Goal: Information Seeking & Learning: Learn about a topic

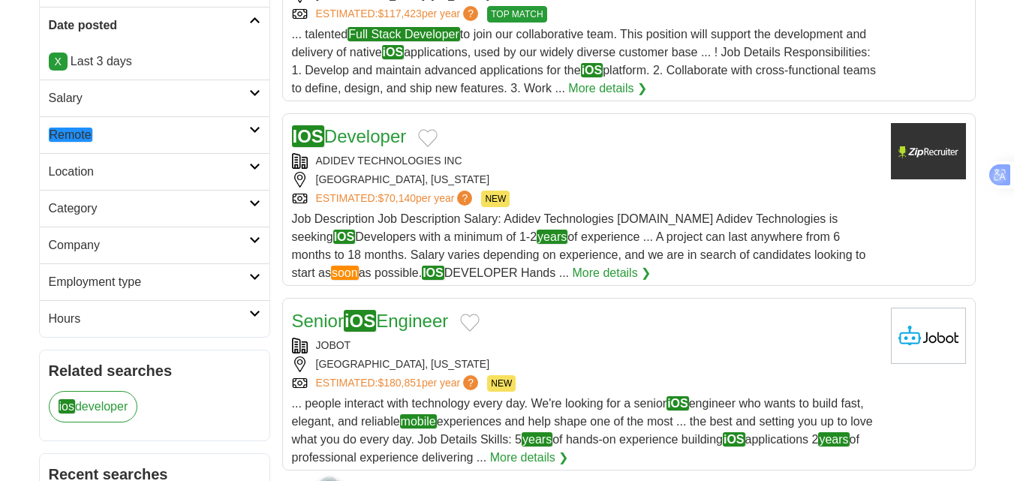
click at [70, 131] on em "Remote" at bounding box center [71, 135] width 44 height 14
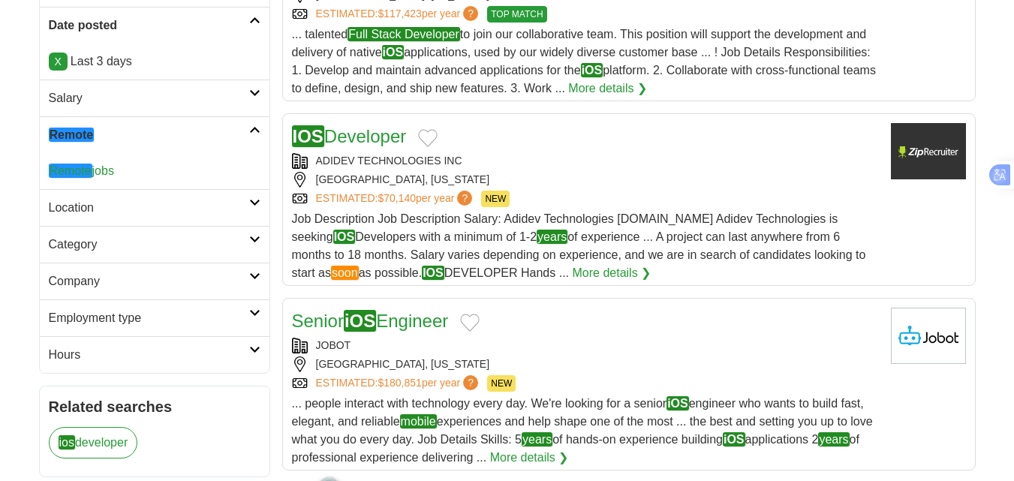
click at [74, 169] on em "Remote" at bounding box center [71, 171] width 44 height 14
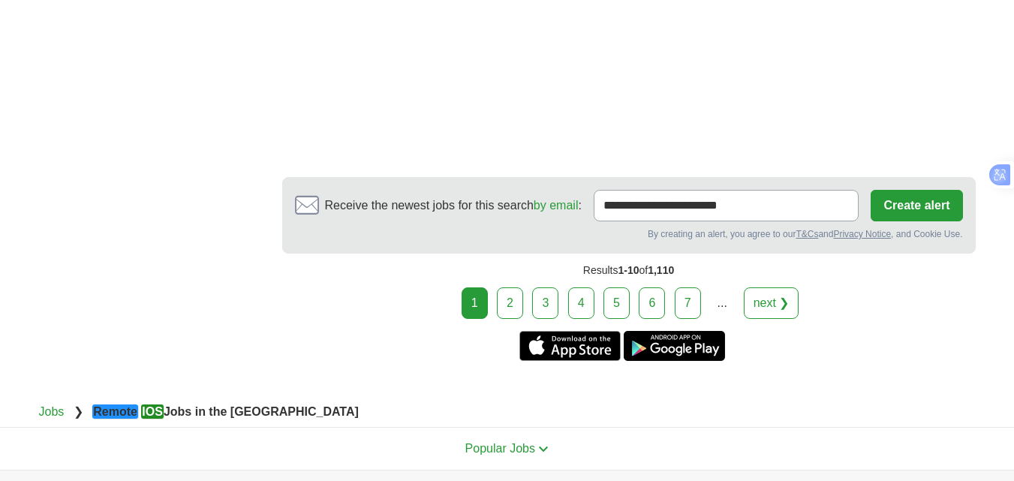
scroll to position [2476, 0]
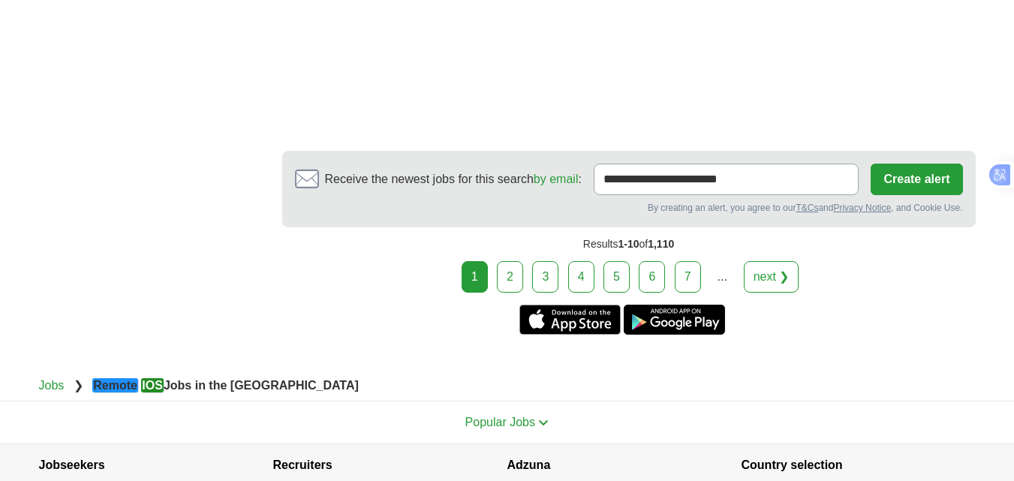
click at [523, 278] on link "2" at bounding box center [510, 277] width 26 height 32
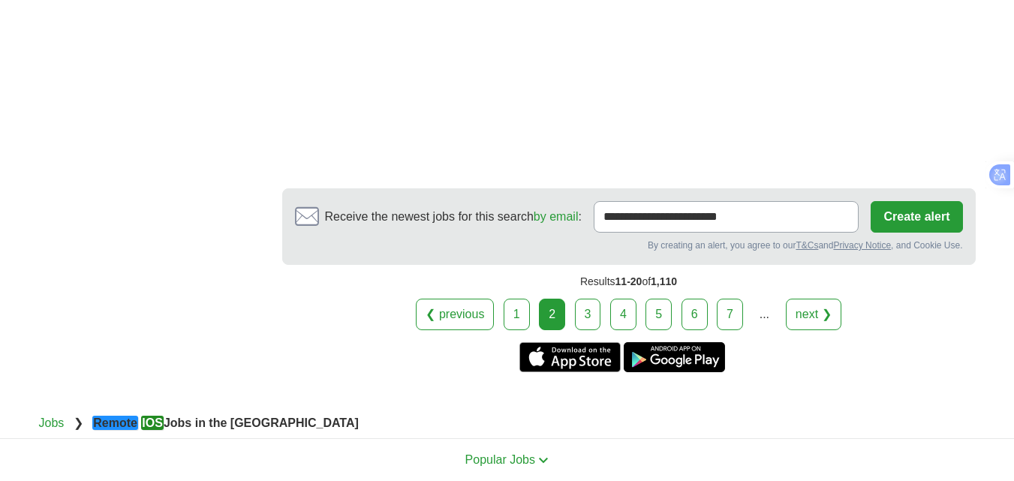
scroll to position [2401, 0]
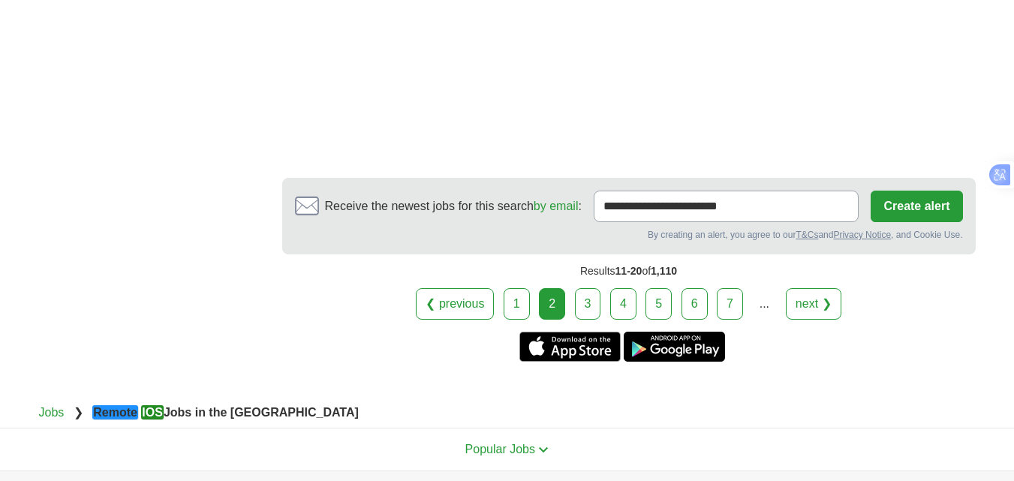
click at [575, 288] on link "3" at bounding box center [588, 304] width 26 height 32
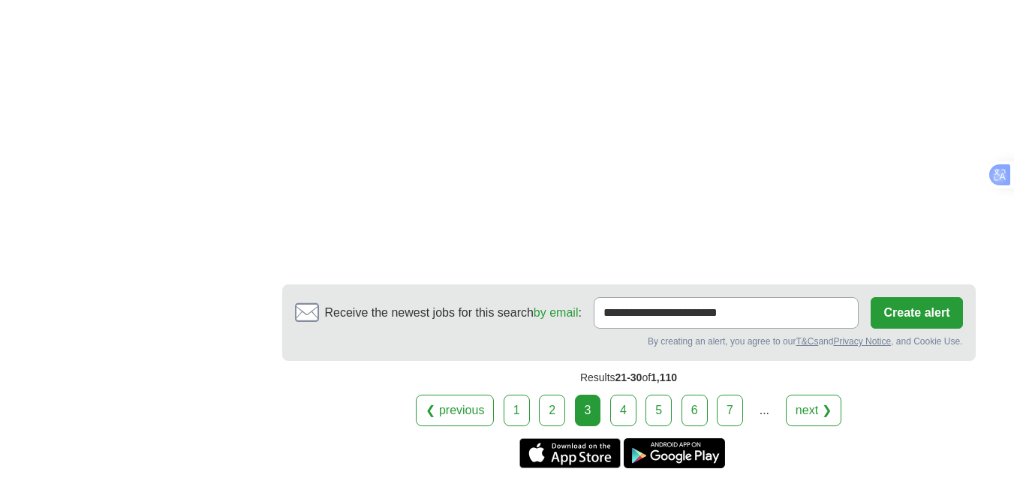
scroll to position [2251, 0]
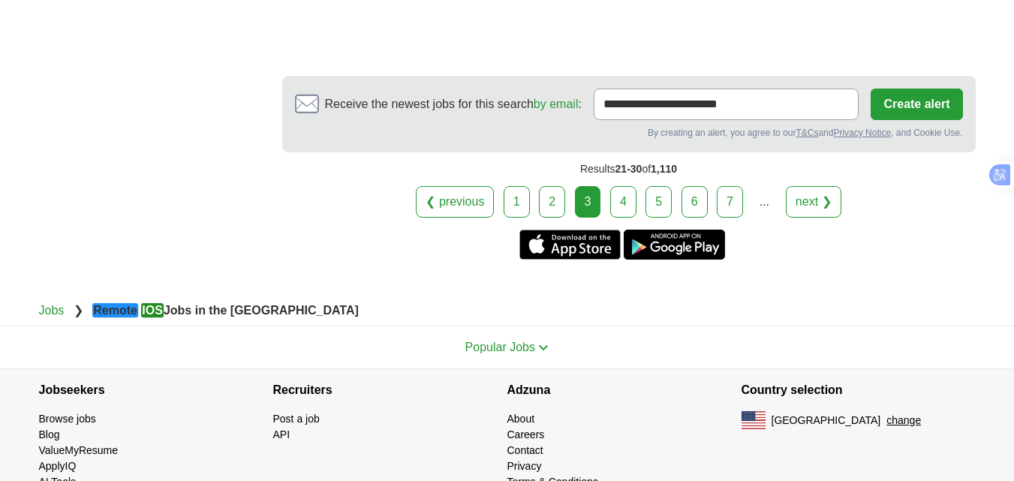
click at [617, 218] on link "4" at bounding box center [623, 202] width 26 height 32
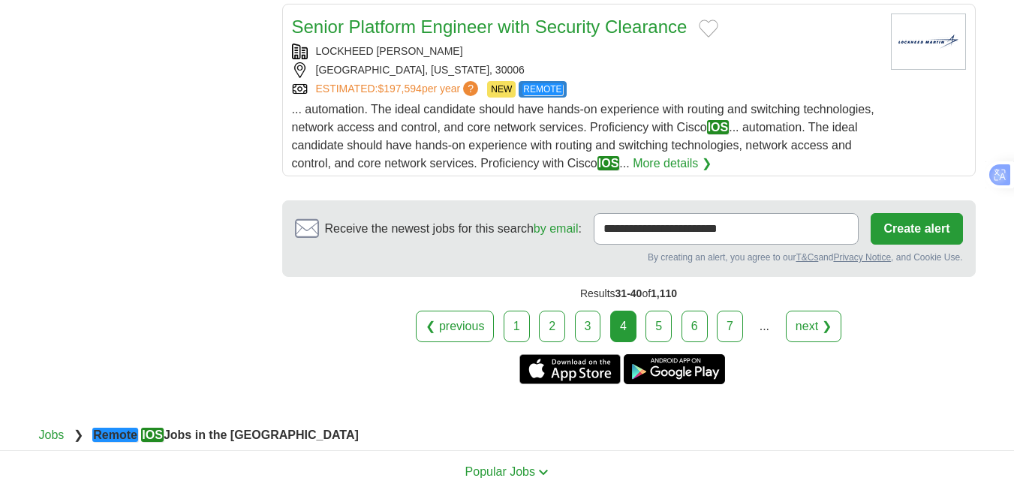
scroll to position [2026, 0]
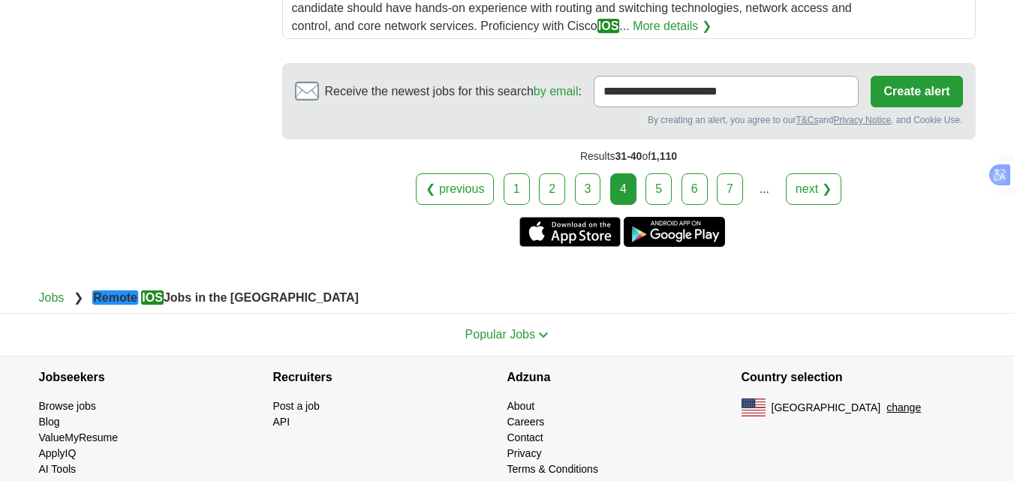
click at [668, 205] on link "5" at bounding box center [658, 189] width 26 height 32
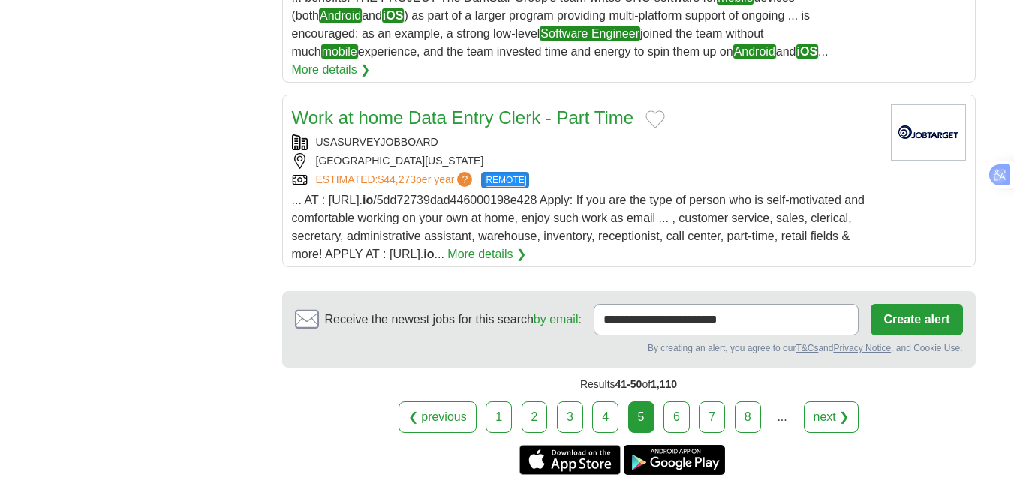
scroll to position [2101, 0]
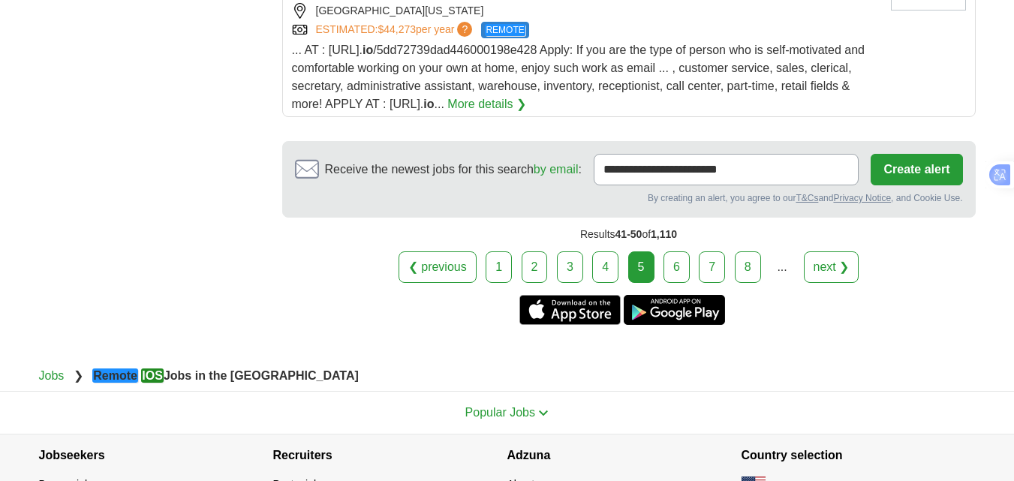
click at [676, 251] on link "6" at bounding box center [676, 267] width 26 height 32
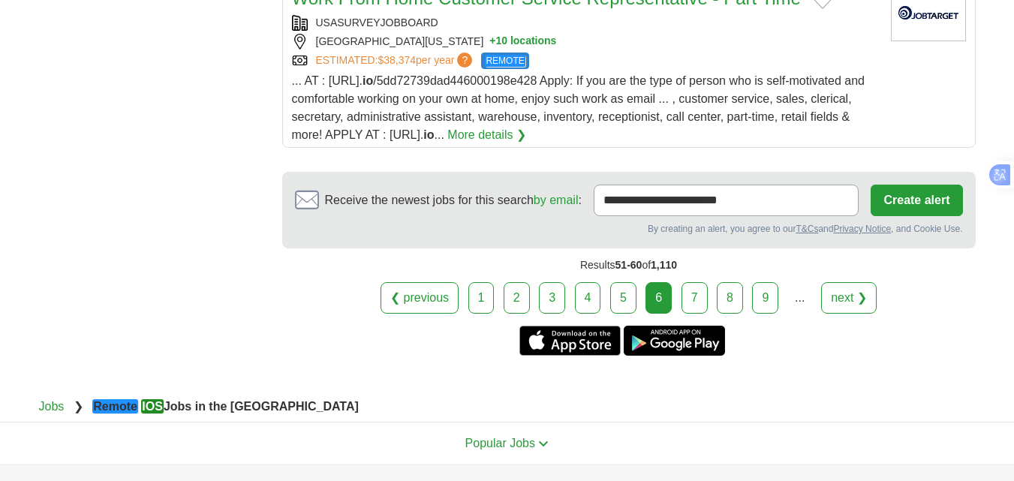
scroll to position [2026, 0]
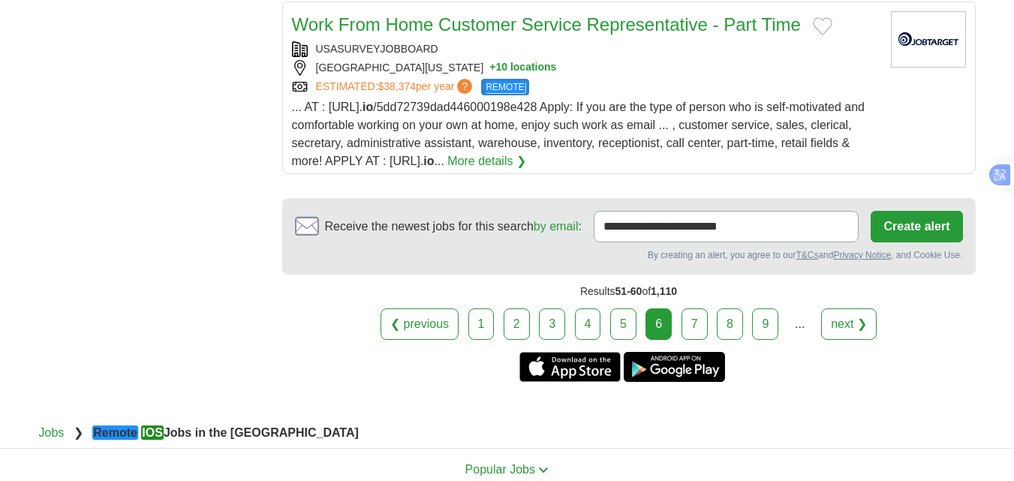
click at [689, 320] on link "7" at bounding box center [694, 324] width 26 height 32
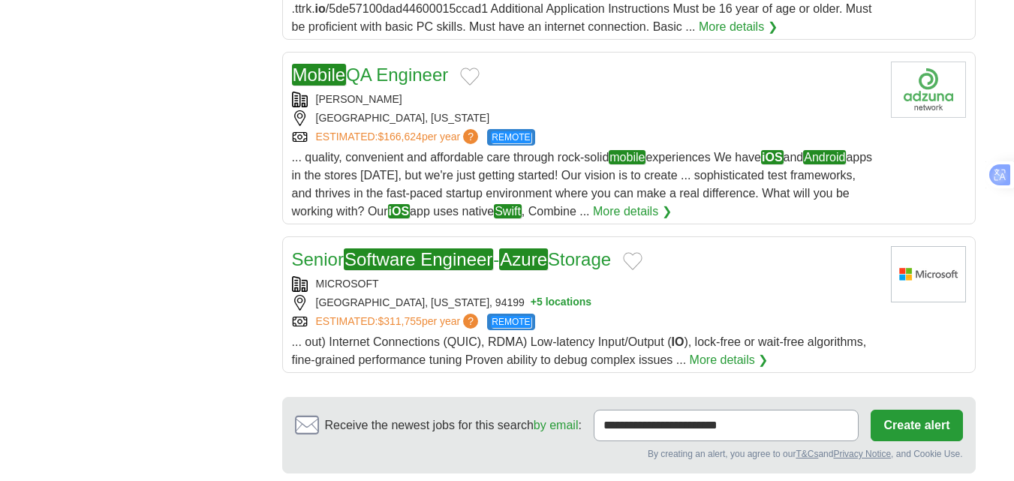
scroll to position [1876, 0]
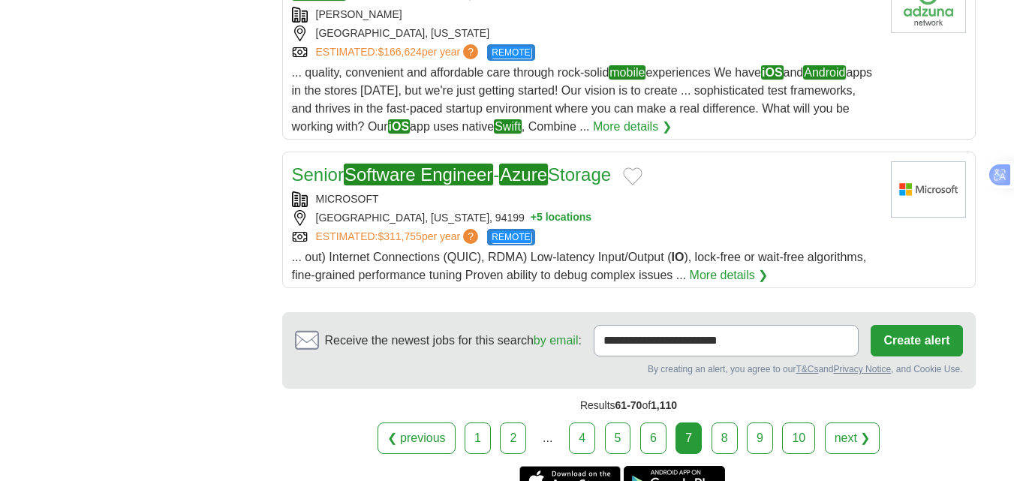
click at [715, 444] on link "8" at bounding box center [724, 438] width 26 height 32
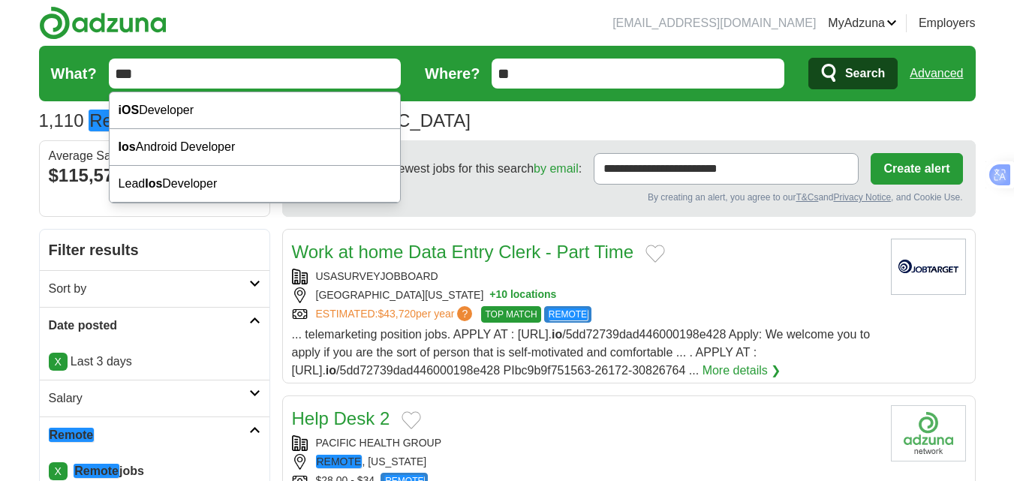
click at [200, 72] on input "***" at bounding box center [255, 74] width 293 height 30
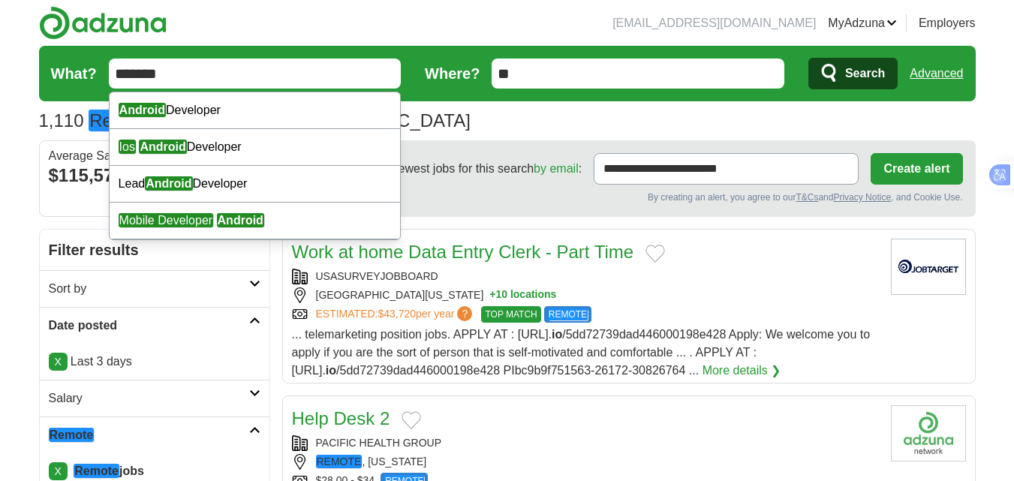
type input "*******"
click at [868, 68] on span "Search" at bounding box center [865, 74] width 40 height 30
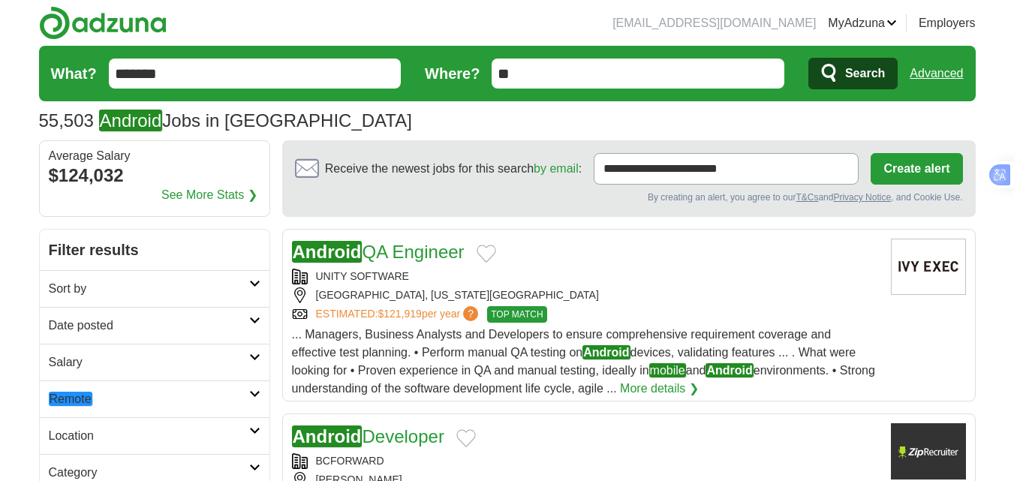
click at [72, 338] on link "Date posted" at bounding box center [155, 325] width 230 height 37
click at [77, 377] on link "Last 3 days" at bounding box center [155, 383] width 212 height 18
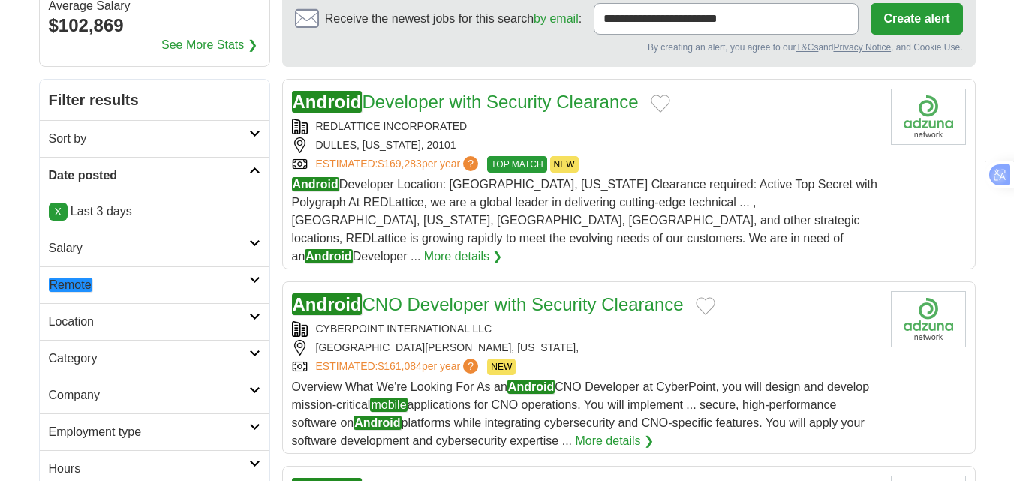
click at [84, 286] on em "Remote" at bounding box center [71, 285] width 44 height 14
click at [76, 321] on em "Remote" at bounding box center [71, 321] width 44 height 14
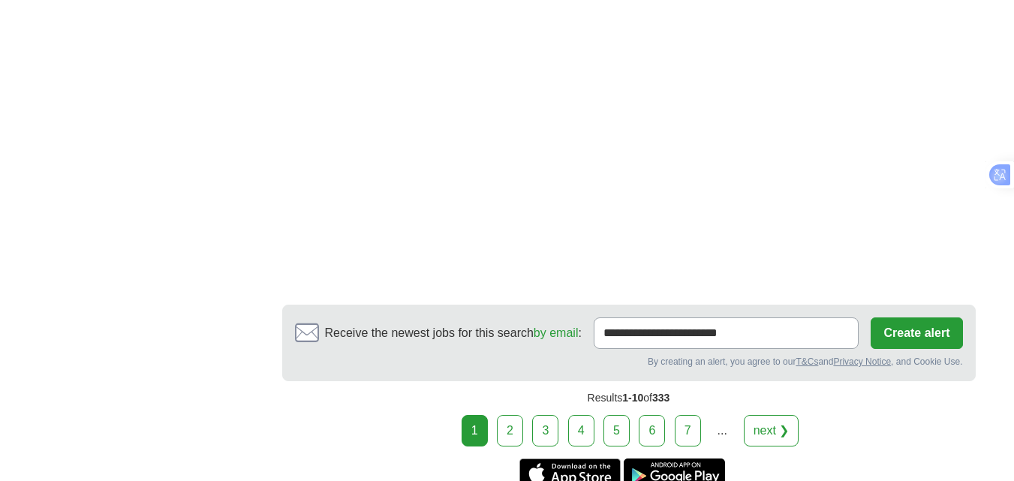
scroll to position [2851, 0]
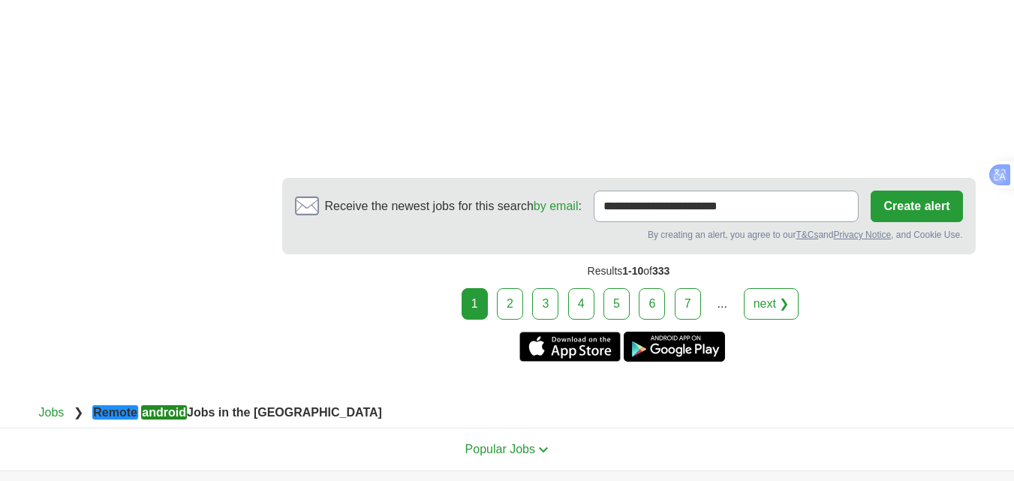
click at [512, 288] on link "2" at bounding box center [510, 304] width 26 height 32
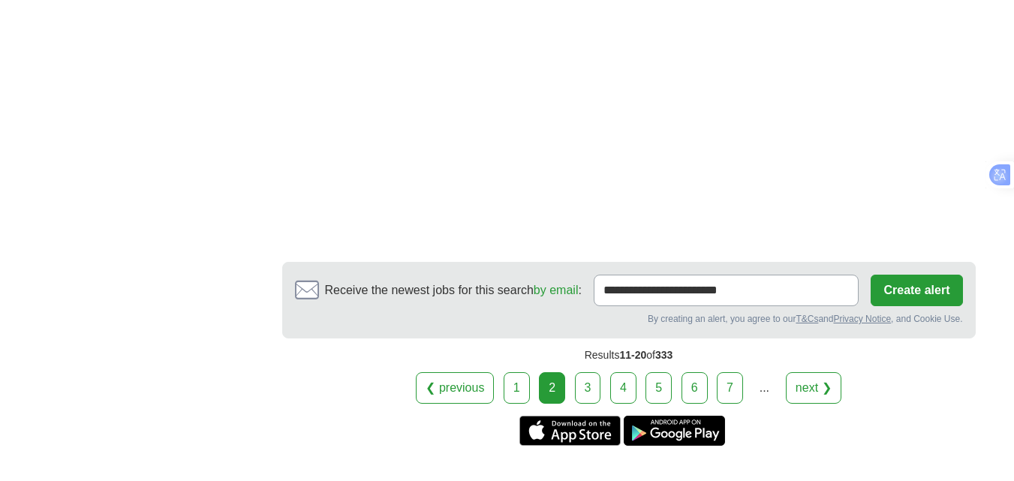
scroll to position [2626, 0]
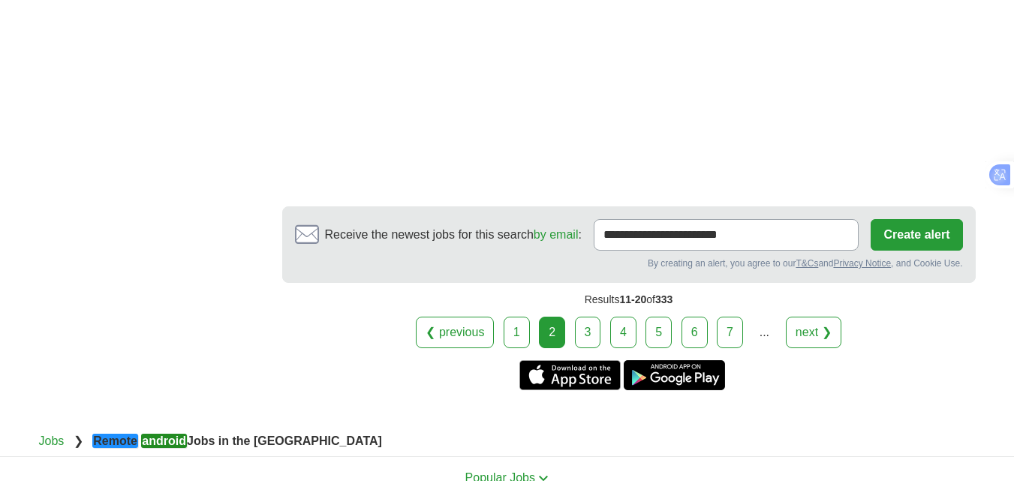
click at [587, 317] on link "3" at bounding box center [588, 333] width 26 height 32
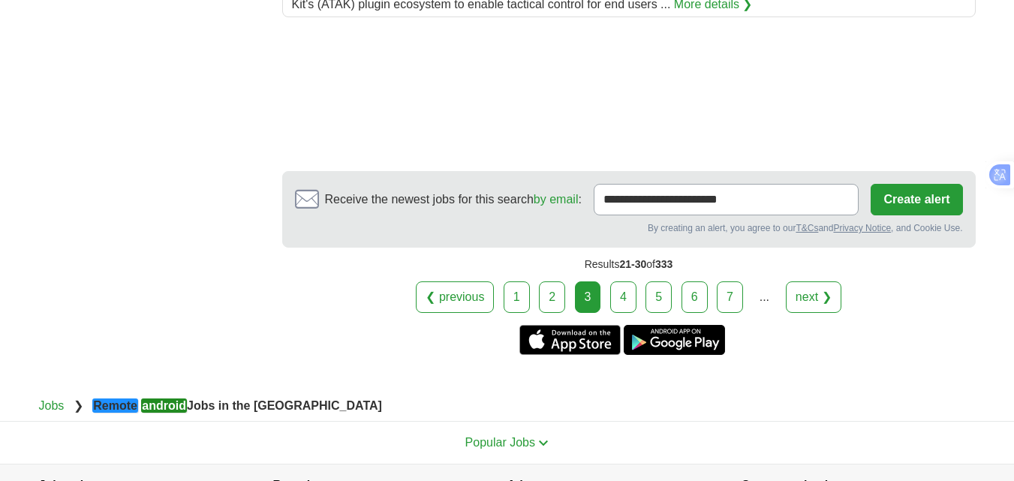
scroll to position [2251, 0]
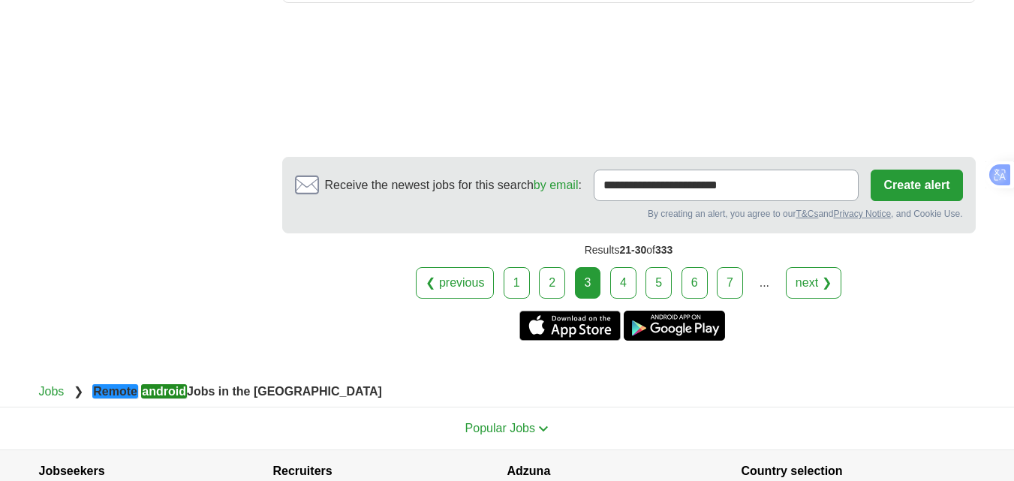
click at [617, 282] on link "4" at bounding box center [623, 283] width 26 height 32
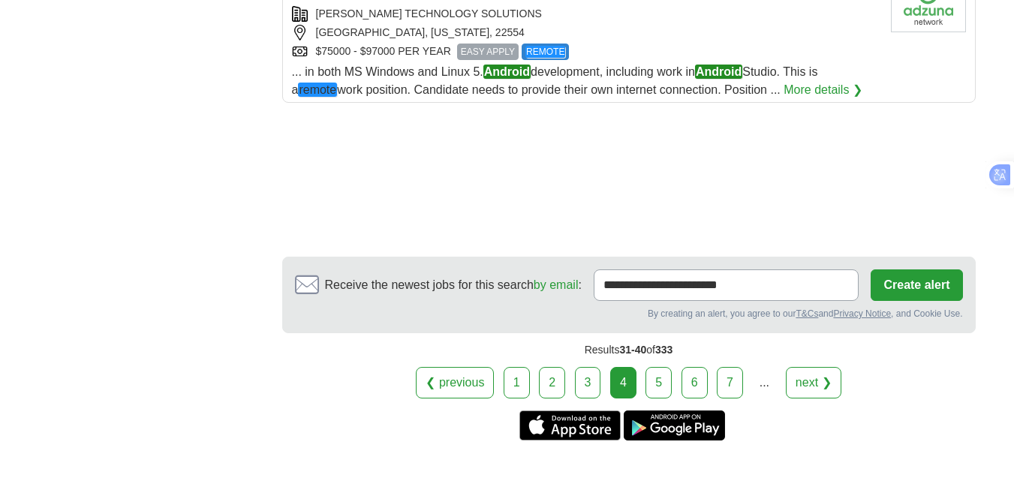
scroll to position [2101, 0]
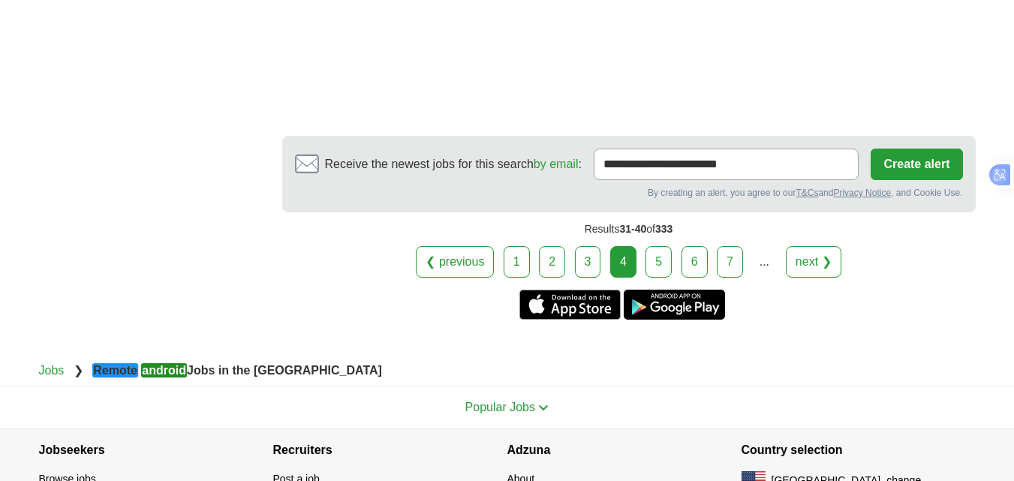
click at [650, 246] on link "5" at bounding box center [658, 262] width 26 height 32
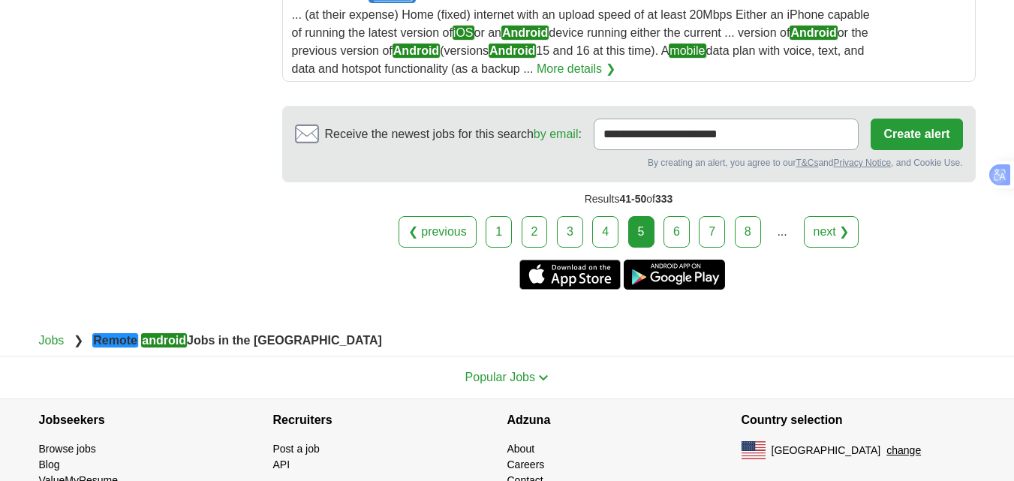
scroll to position [2101, 0]
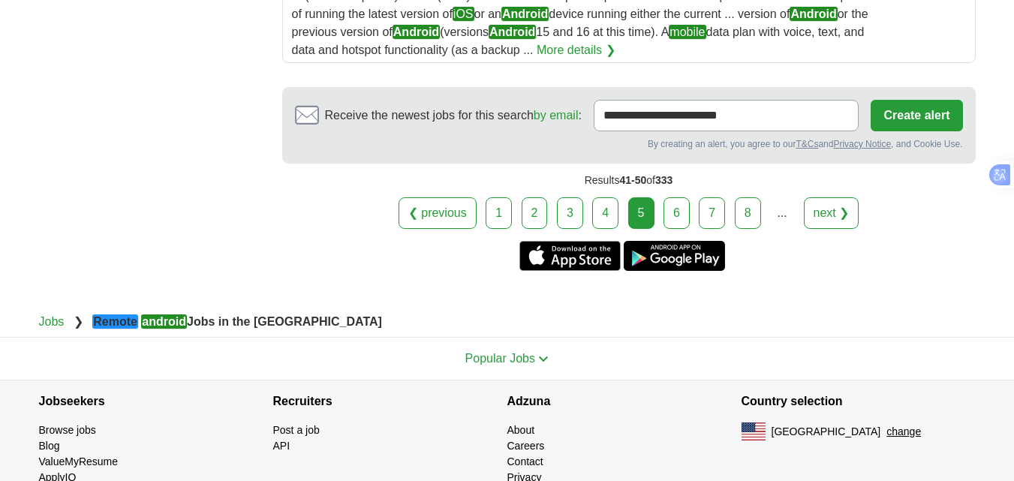
click at [673, 226] on link "6" at bounding box center [676, 213] width 26 height 32
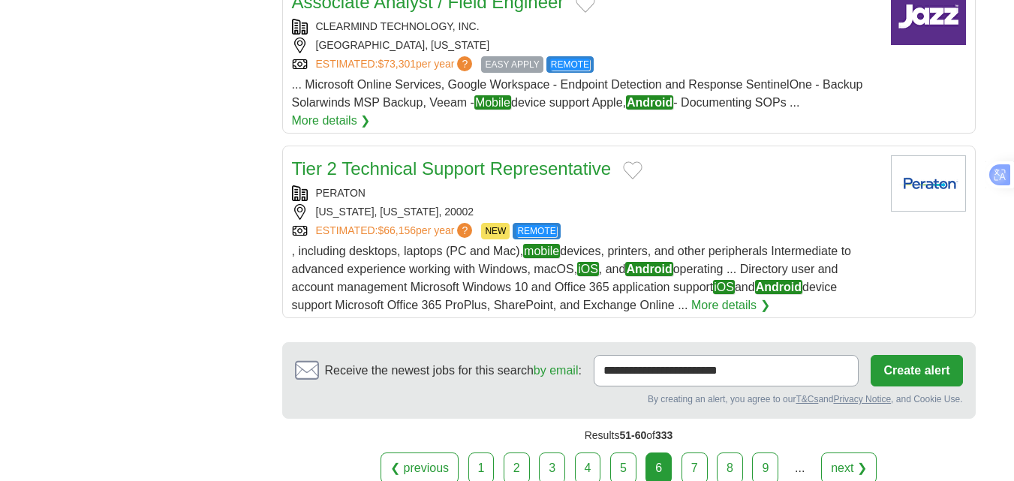
scroll to position [1801, 0]
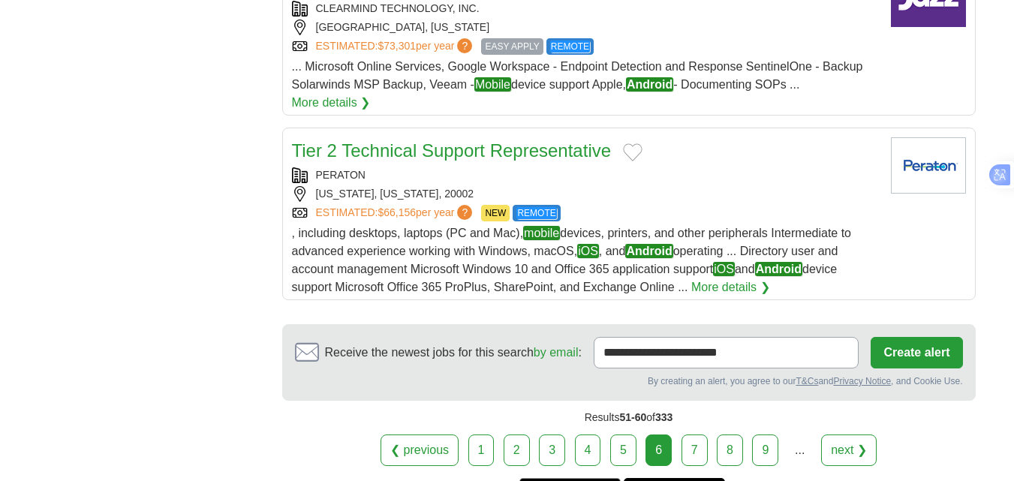
click at [695, 434] on link "7" at bounding box center [694, 450] width 26 height 32
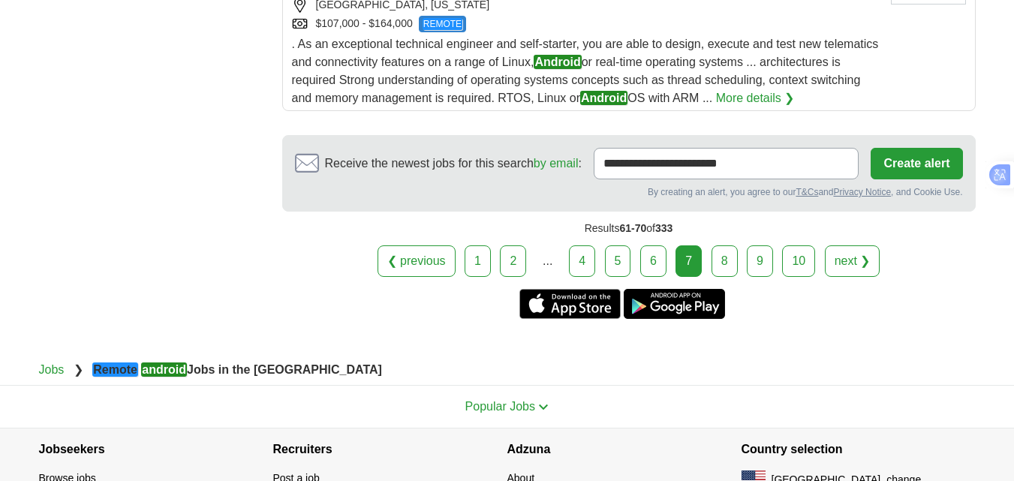
scroll to position [1876, 0]
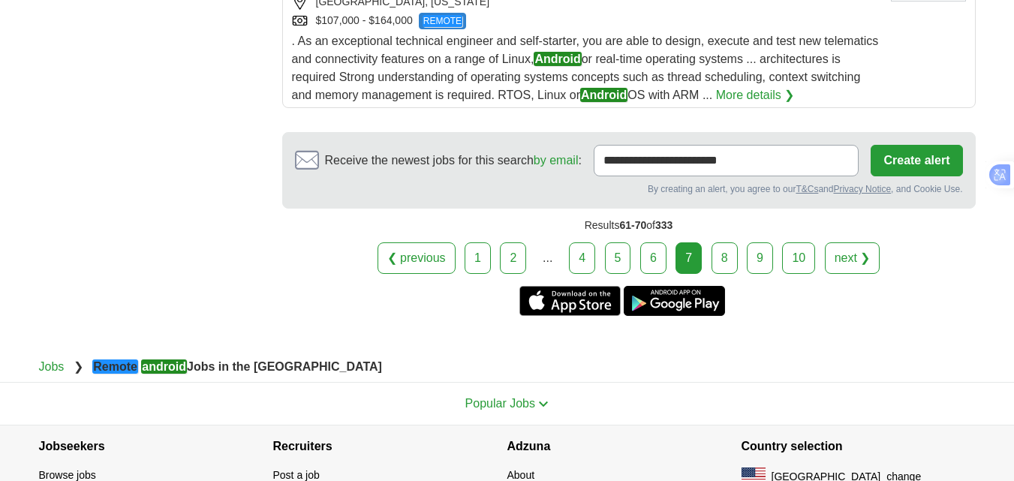
click at [729, 246] on link "8" at bounding box center [724, 258] width 26 height 32
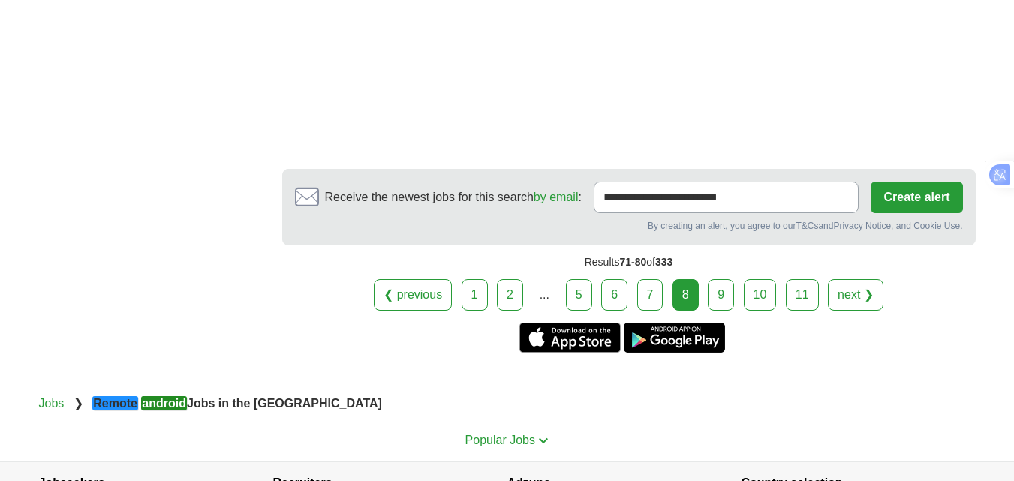
scroll to position [2176, 0]
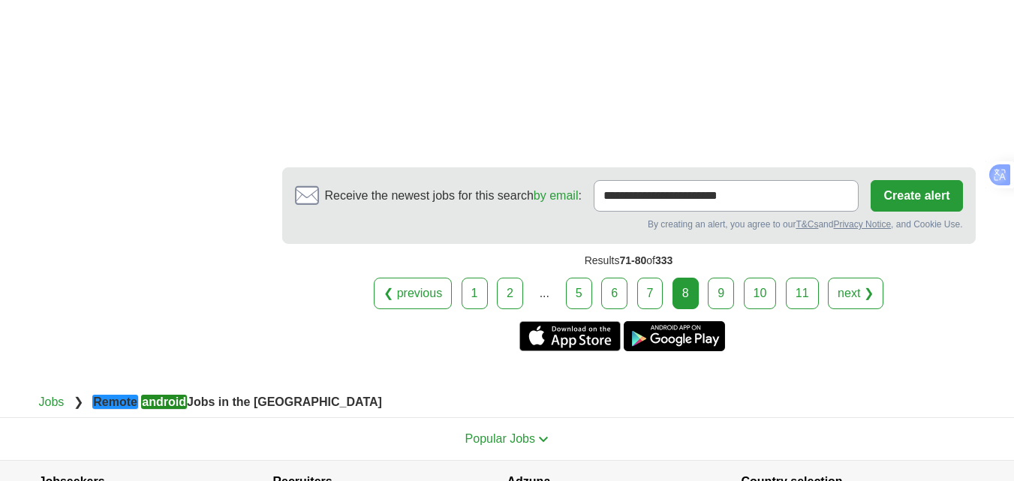
click at [715, 278] on link "9" at bounding box center [720, 294] width 26 height 32
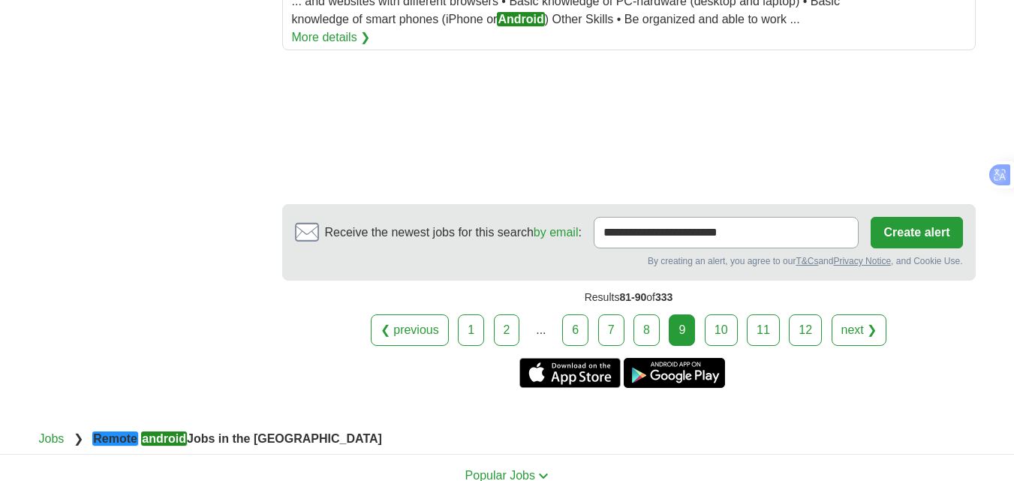
scroll to position [2026, 0]
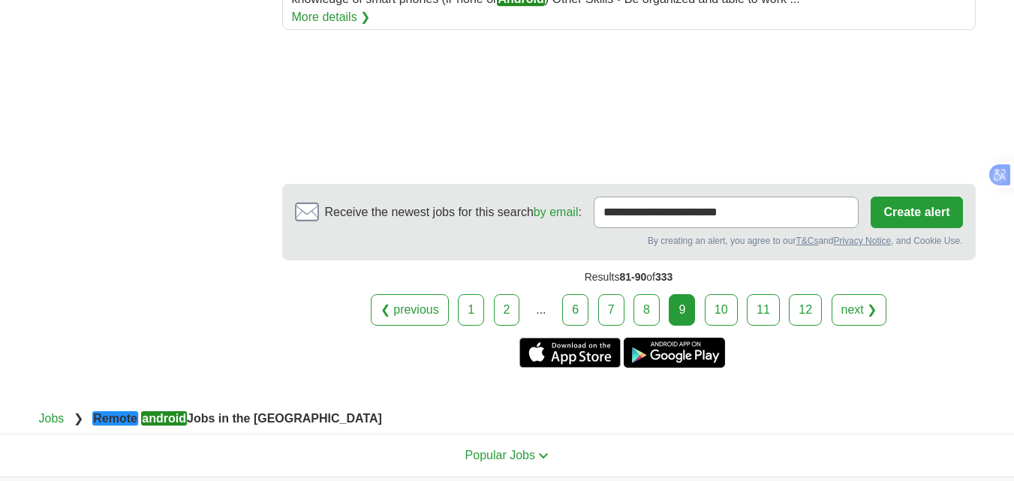
click at [725, 294] on link "10" at bounding box center [720, 310] width 33 height 32
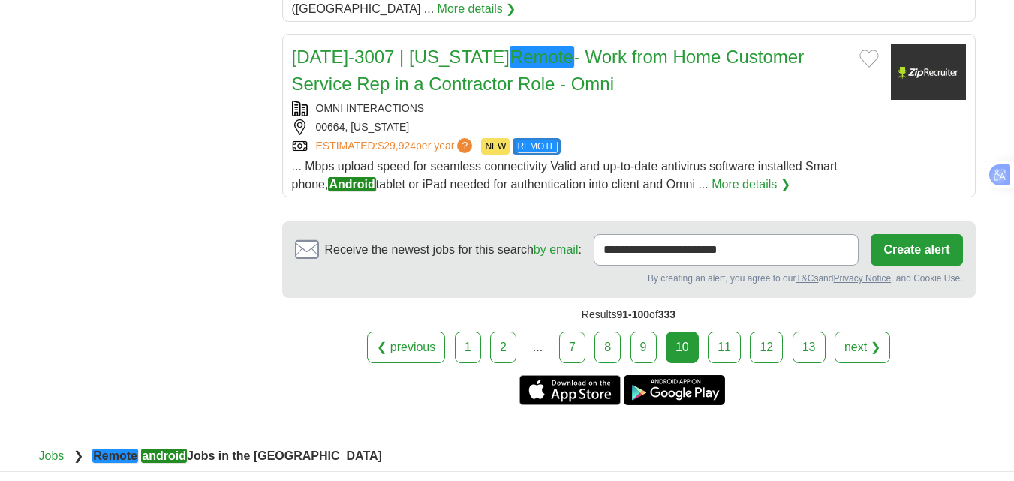
scroll to position [1876, 0]
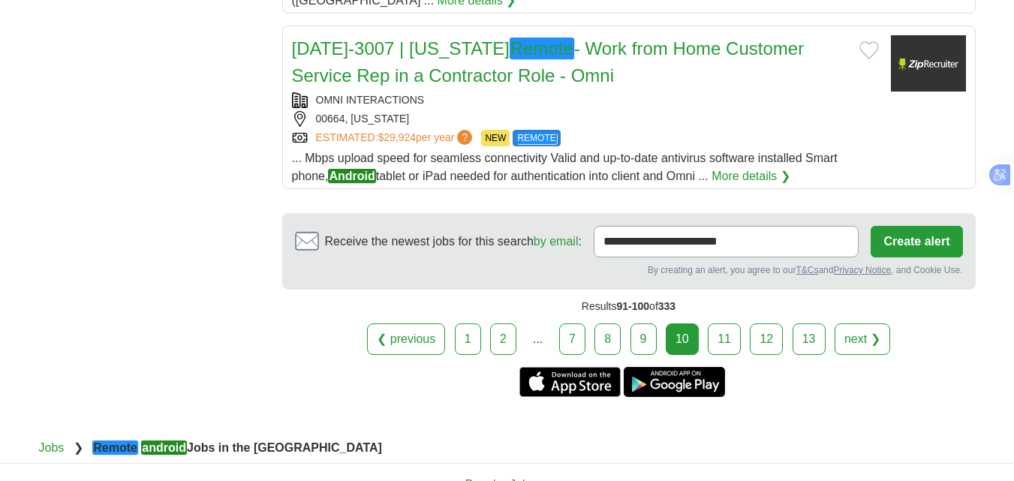
click at [730, 339] on link "11" at bounding box center [723, 339] width 33 height 32
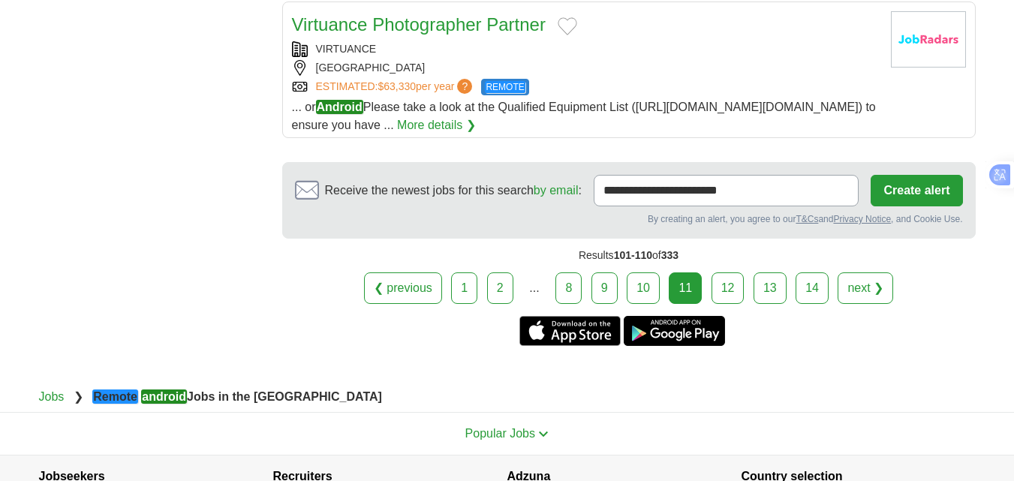
scroll to position [1801, 0]
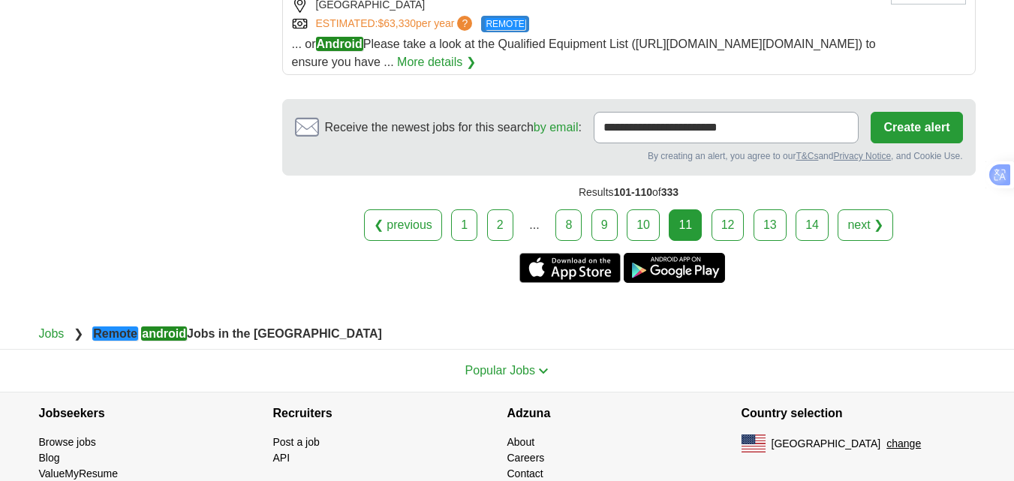
click at [719, 241] on link "12" at bounding box center [727, 225] width 33 height 32
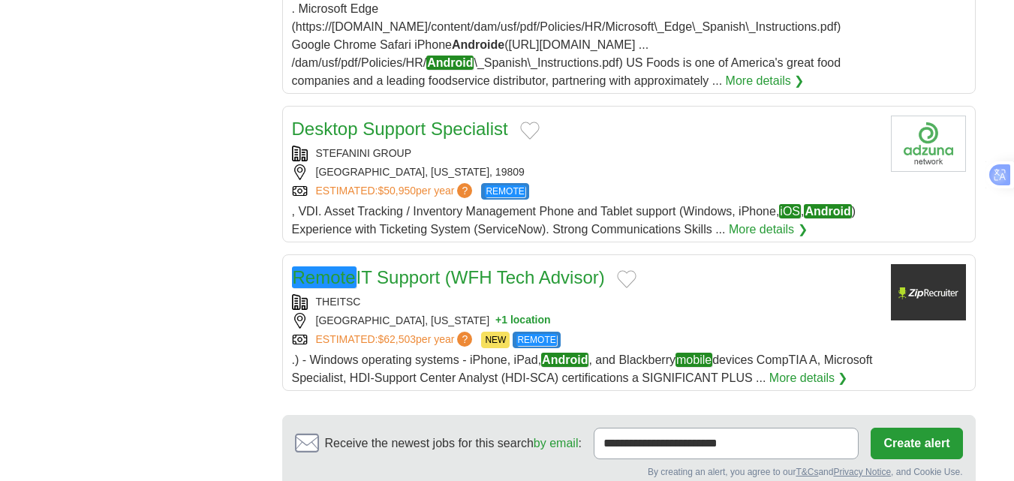
scroll to position [1575, 0]
